Goal: Navigation & Orientation: Find specific page/section

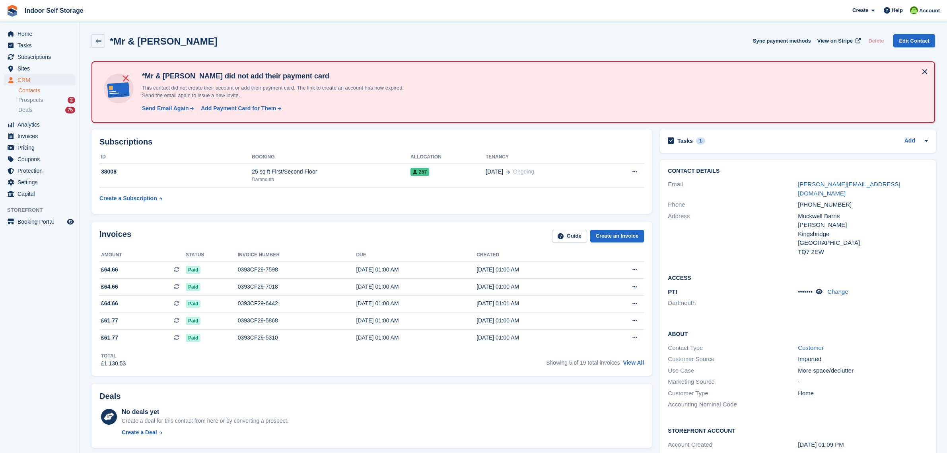
scroll to position [149, 0]
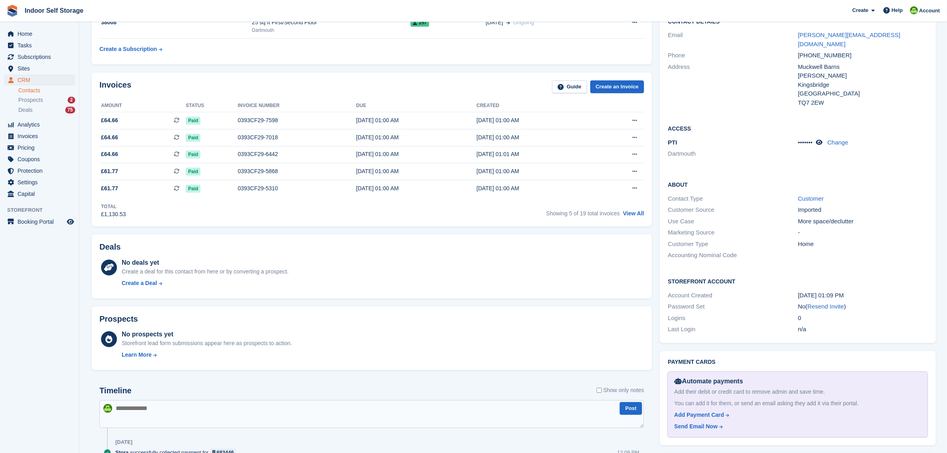
click at [417, 254] on div "Deals No deals yet Create a deal for this contact from here or by converting a …" at bounding box center [372, 266] width 561 height 64
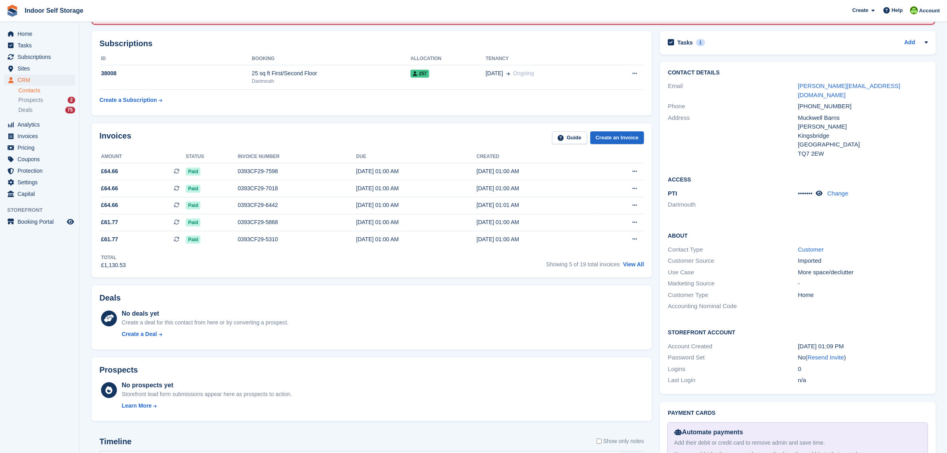
scroll to position [0, 0]
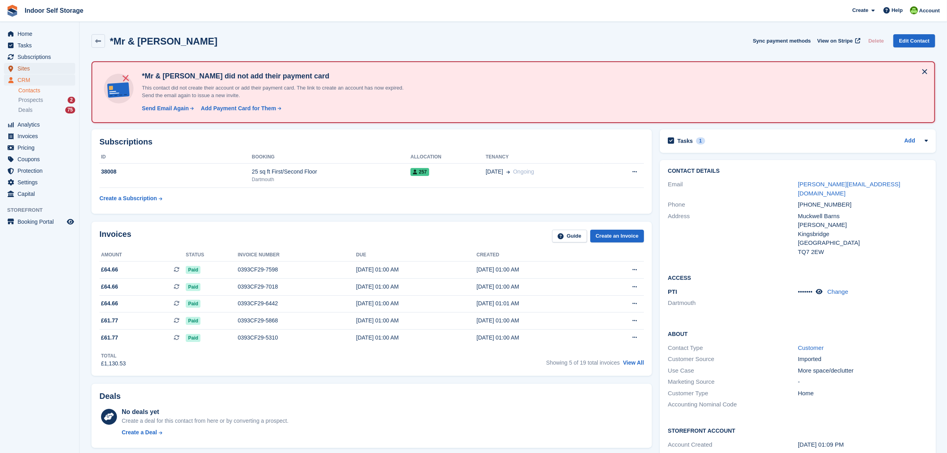
click at [25, 64] on span "Sites" at bounding box center [42, 68] width 48 height 11
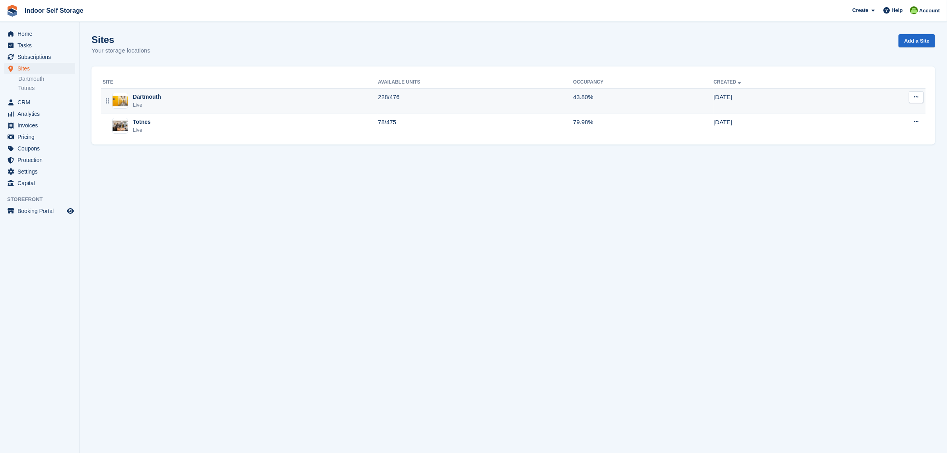
click at [150, 90] on td "Dartmouth Live" at bounding box center [239, 100] width 277 height 25
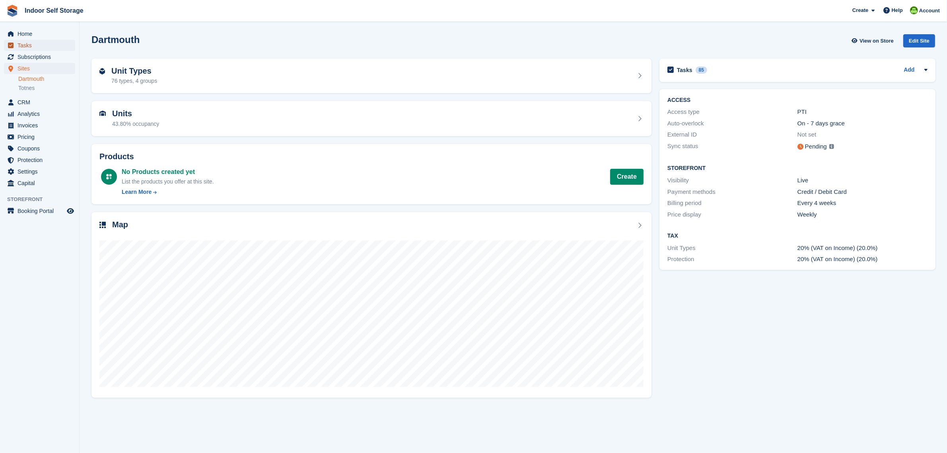
click at [33, 44] on span "Tasks" at bounding box center [42, 45] width 48 height 11
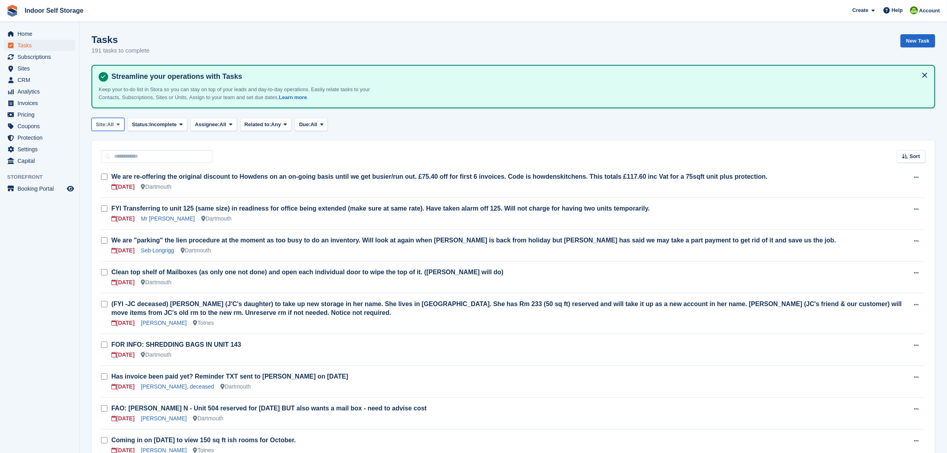
click at [104, 125] on span "Site:" at bounding box center [101, 125] width 11 height 8
click at [113, 173] on link "Totnes" at bounding box center [129, 172] width 69 height 14
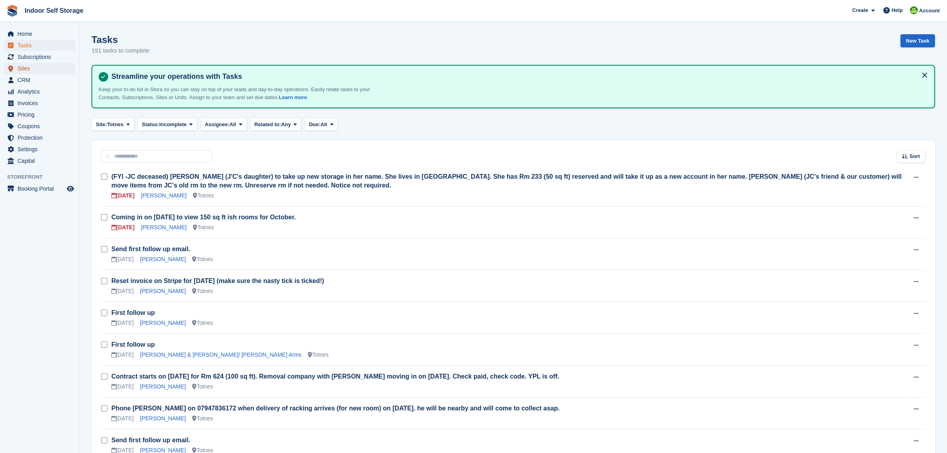
click at [24, 66] on span "Sites" at bounding box center [42, 68] width 48 height 11
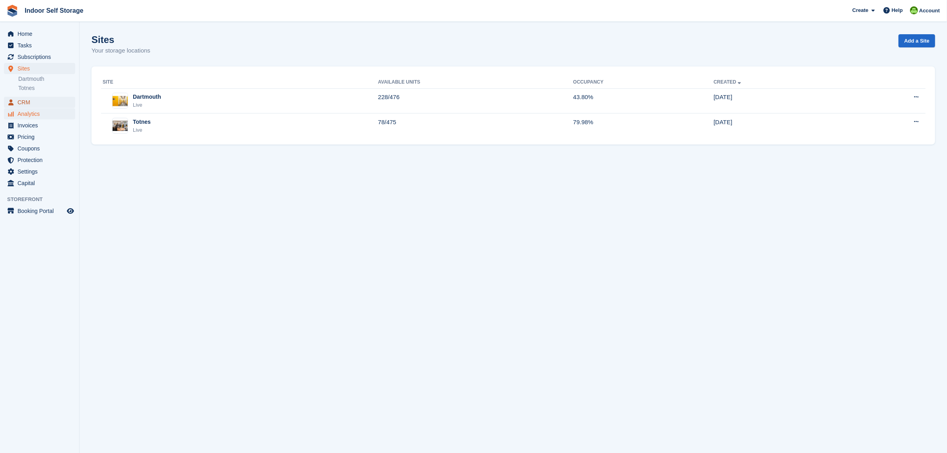
drag, startPoint x: 60, startPoint y: 103, endPoint x: 61, endPoint y: 111, distance: 8.0
click at [60, 103] on span "CRM" at bounding box center [42, 102] width 48 height 11
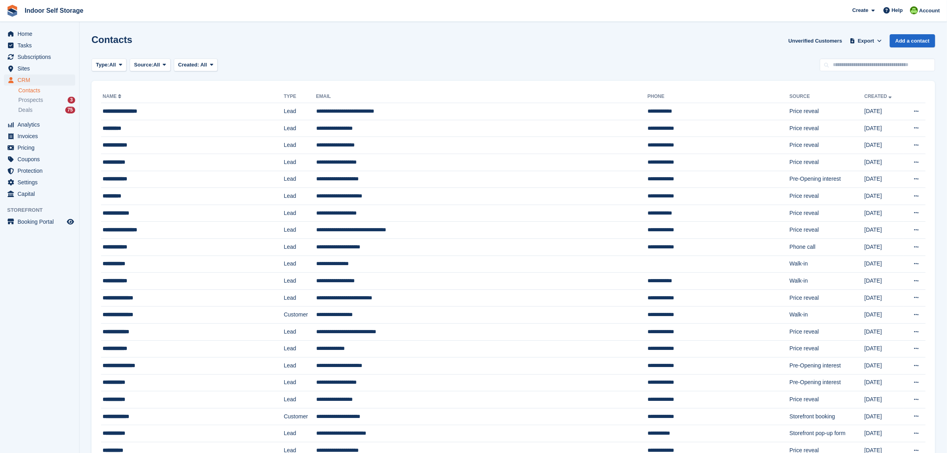
scroll to position [377, 0]
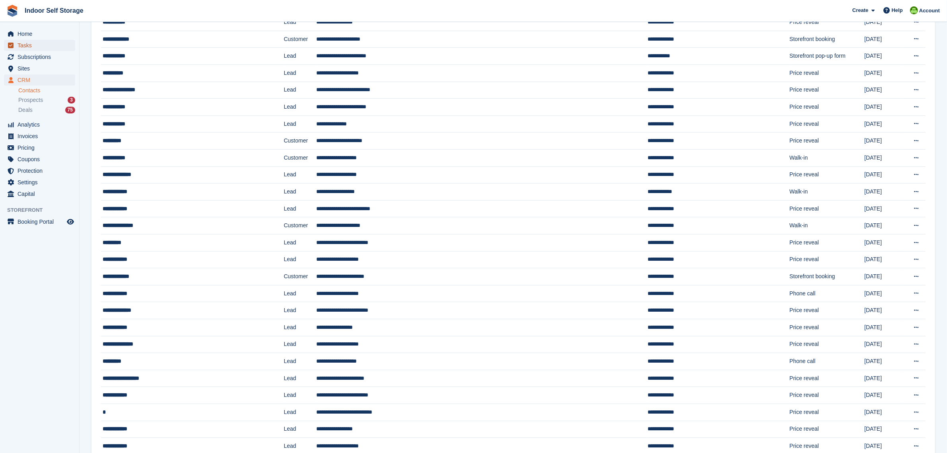
click at [12, 43] on icon "menu" at bounding box center [11, 46] width 6 height 6
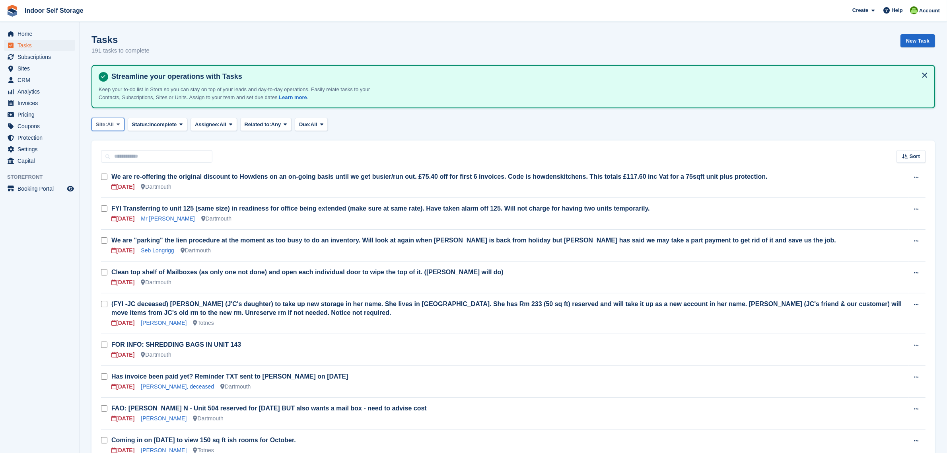
click at [116, 124] on span at bounding box center [118, 124] width 6 height 6
click at [112, 154] on link "Dartmouth" at bounding box center [129, 157] width 69 height 14
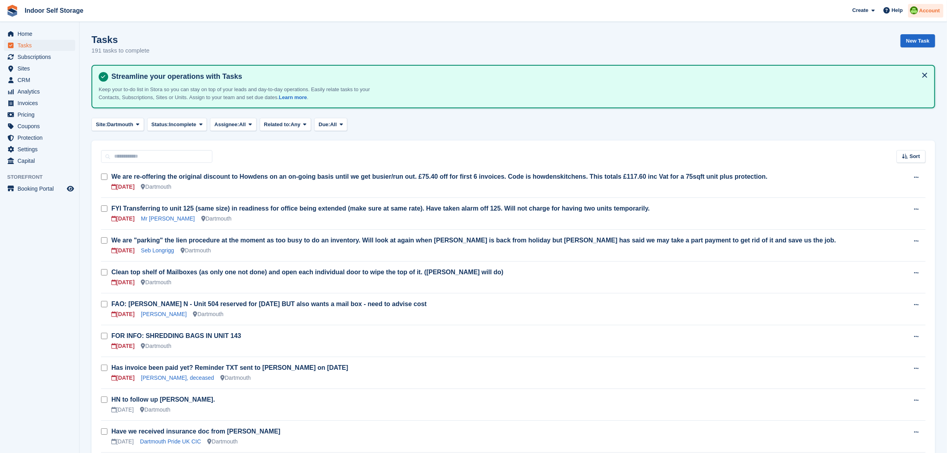
click at [923, 7] on span "Account" at bounding box center [929, 11] width 21 height 8
click at [868, 78] on div "Logout" at bounding box center [867, 79] width 19 height 8
